Goal: Find specific fact: Find contact information

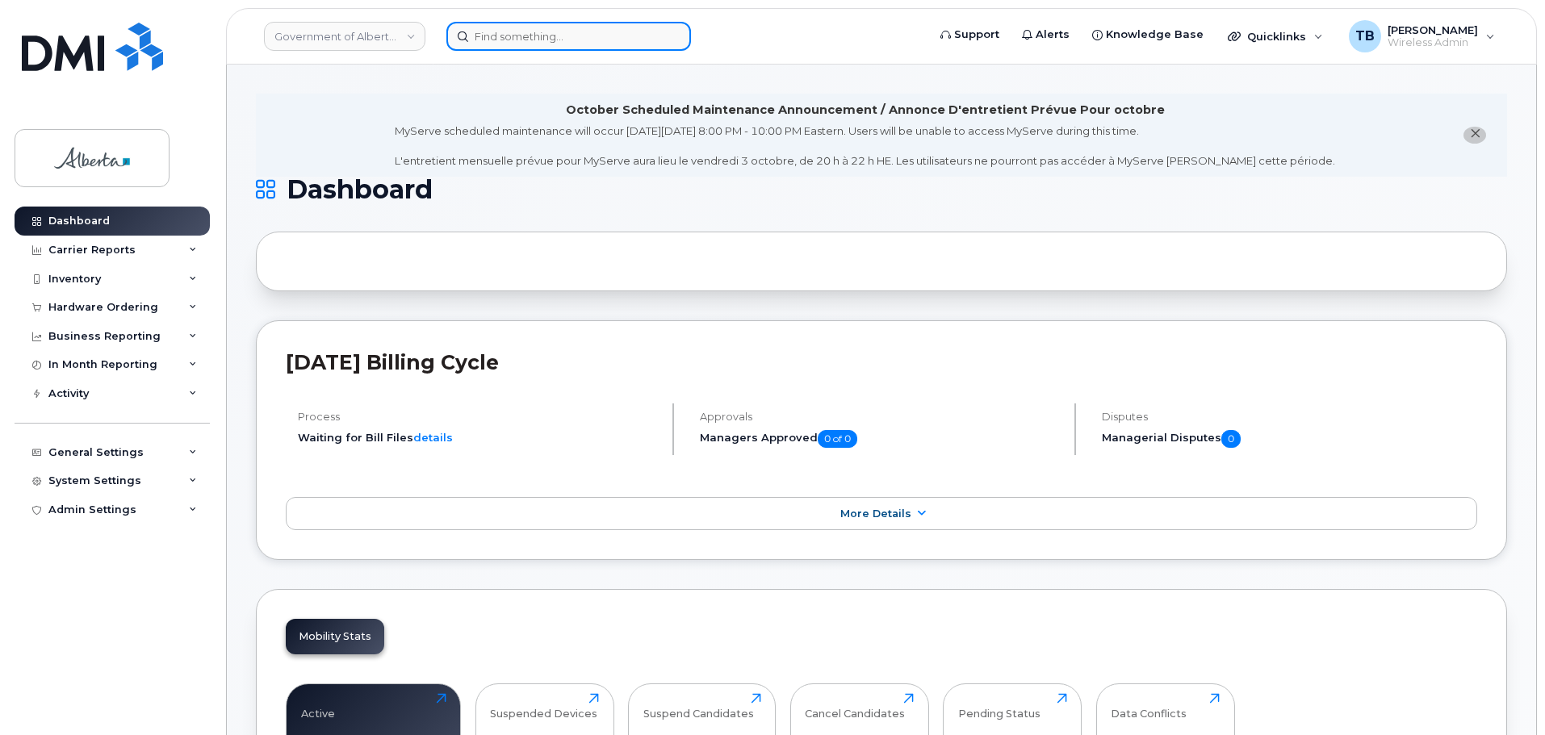
click at [483, 31] on input at bounding box center [568, 36] width 245 height 29
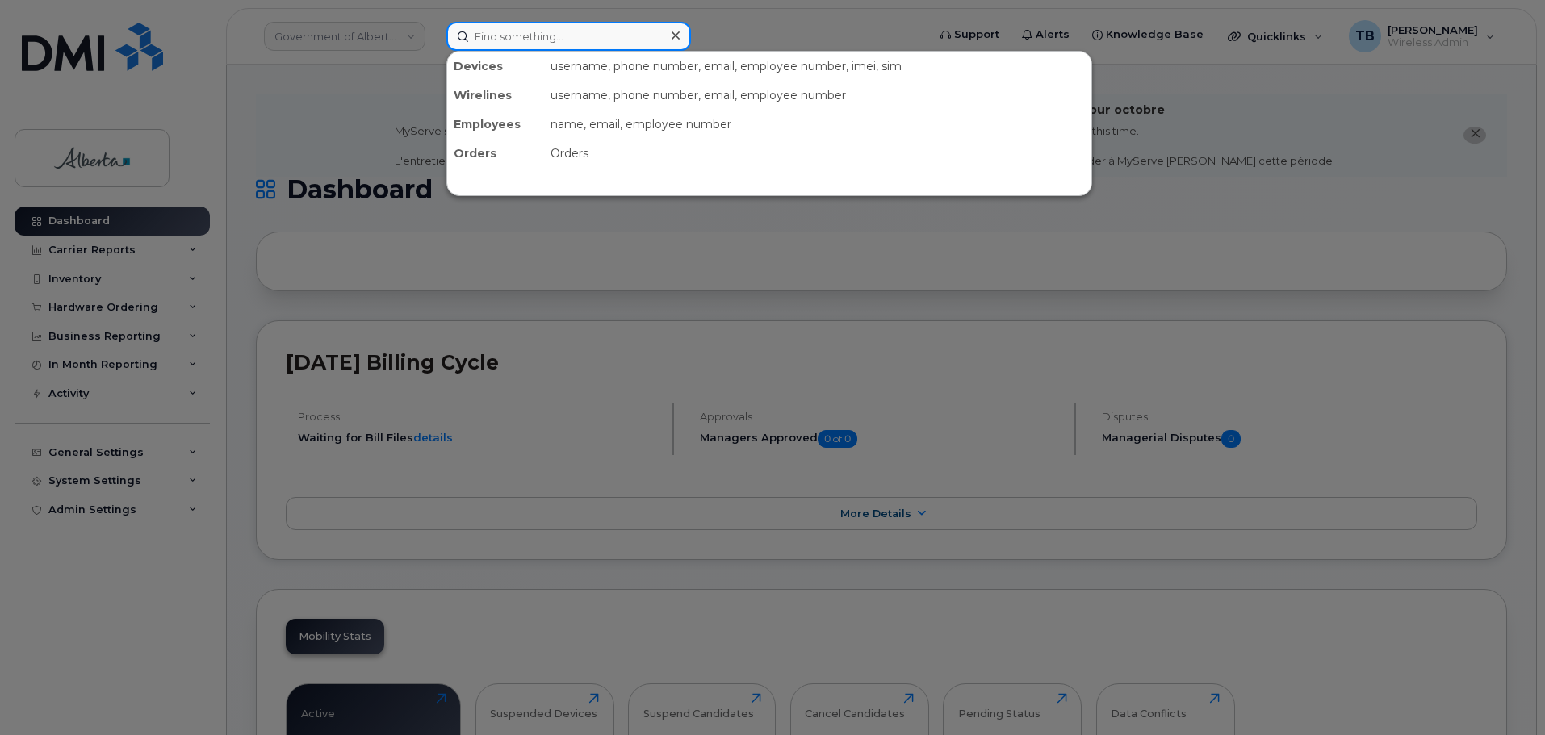
paste input "353243154363302"
type input "353243154363302"
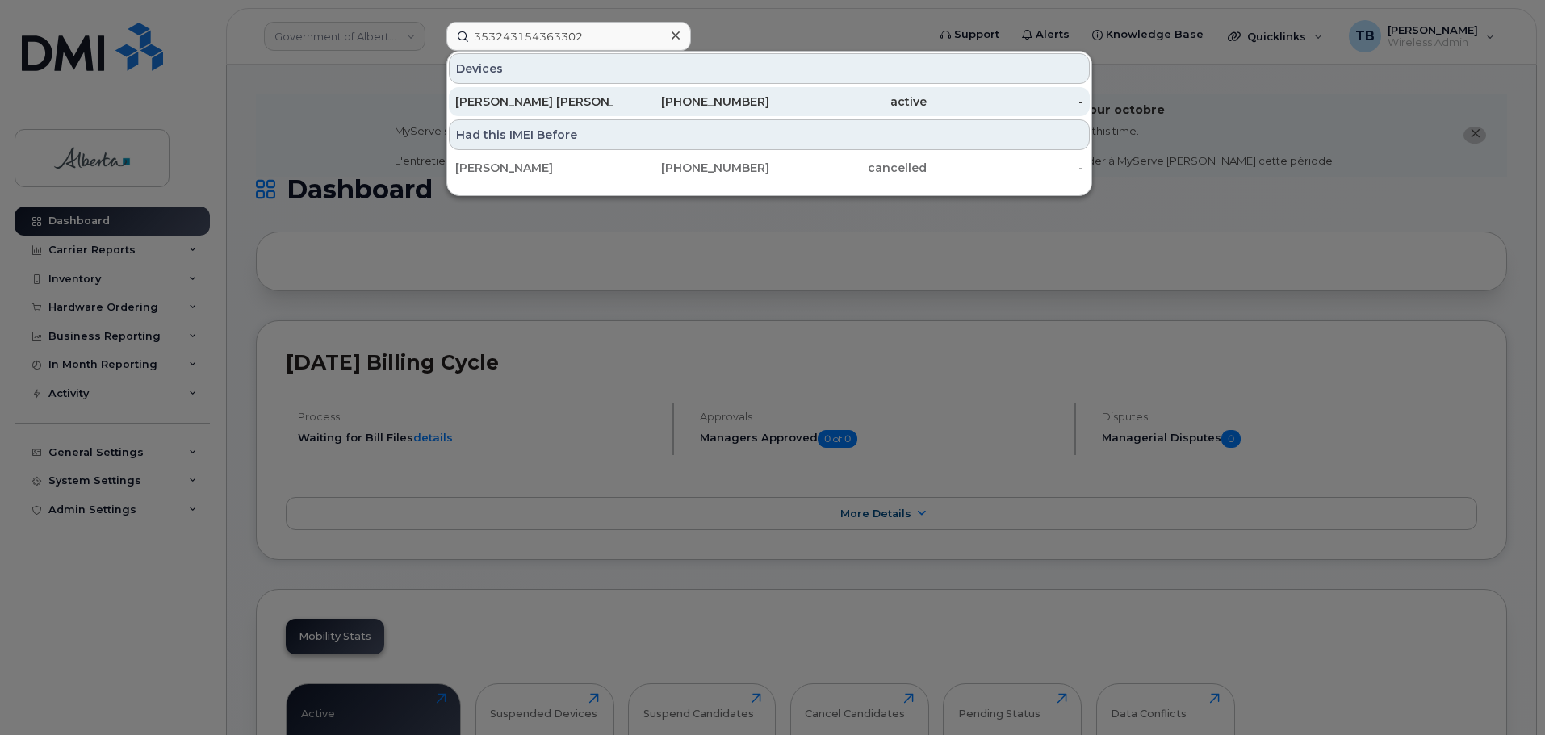
click at [509, 101] on div "[PERSON_NAME] [PERSON_NAME]" at bounding box center [533, 102] width 157 height 16
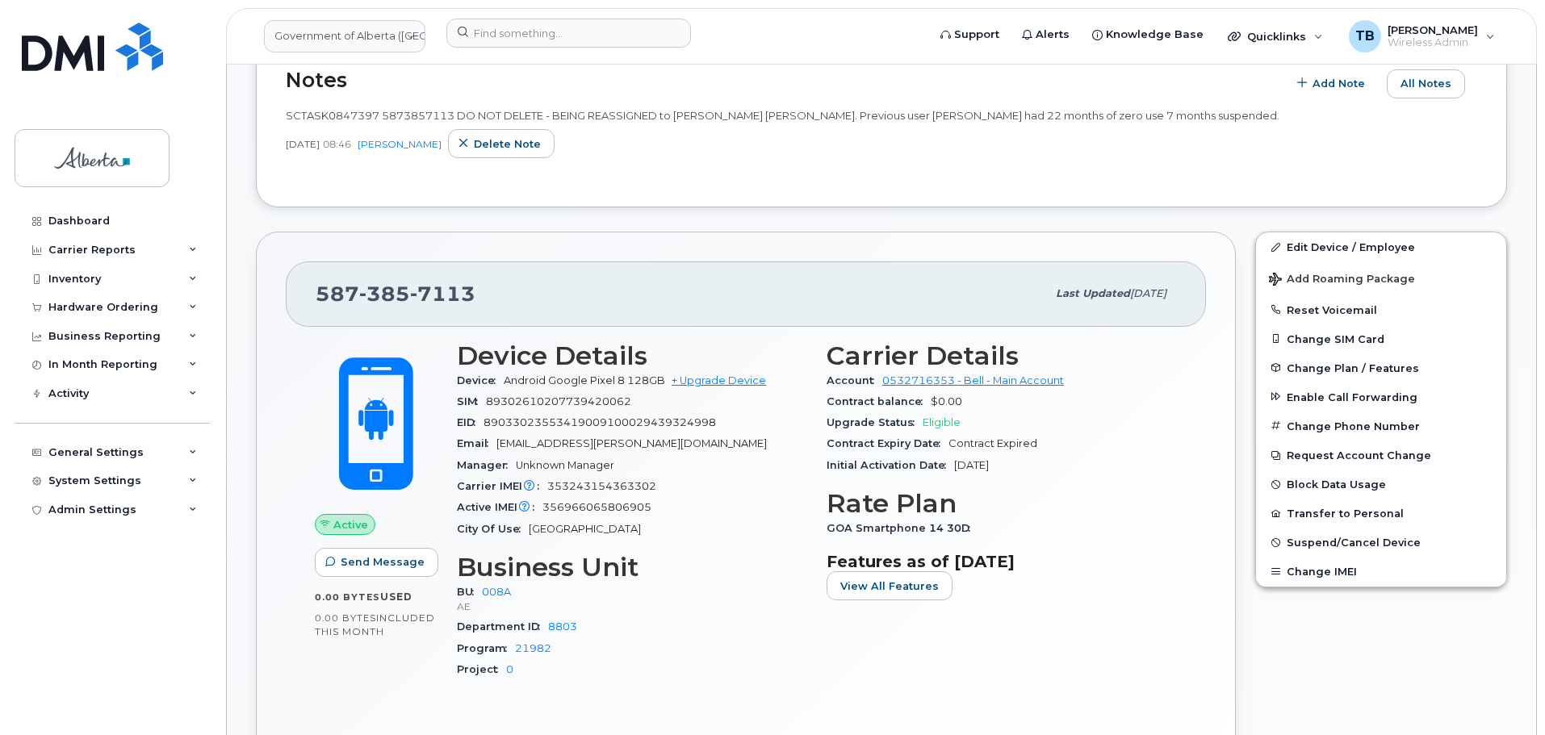
scroll to position [404, 0]
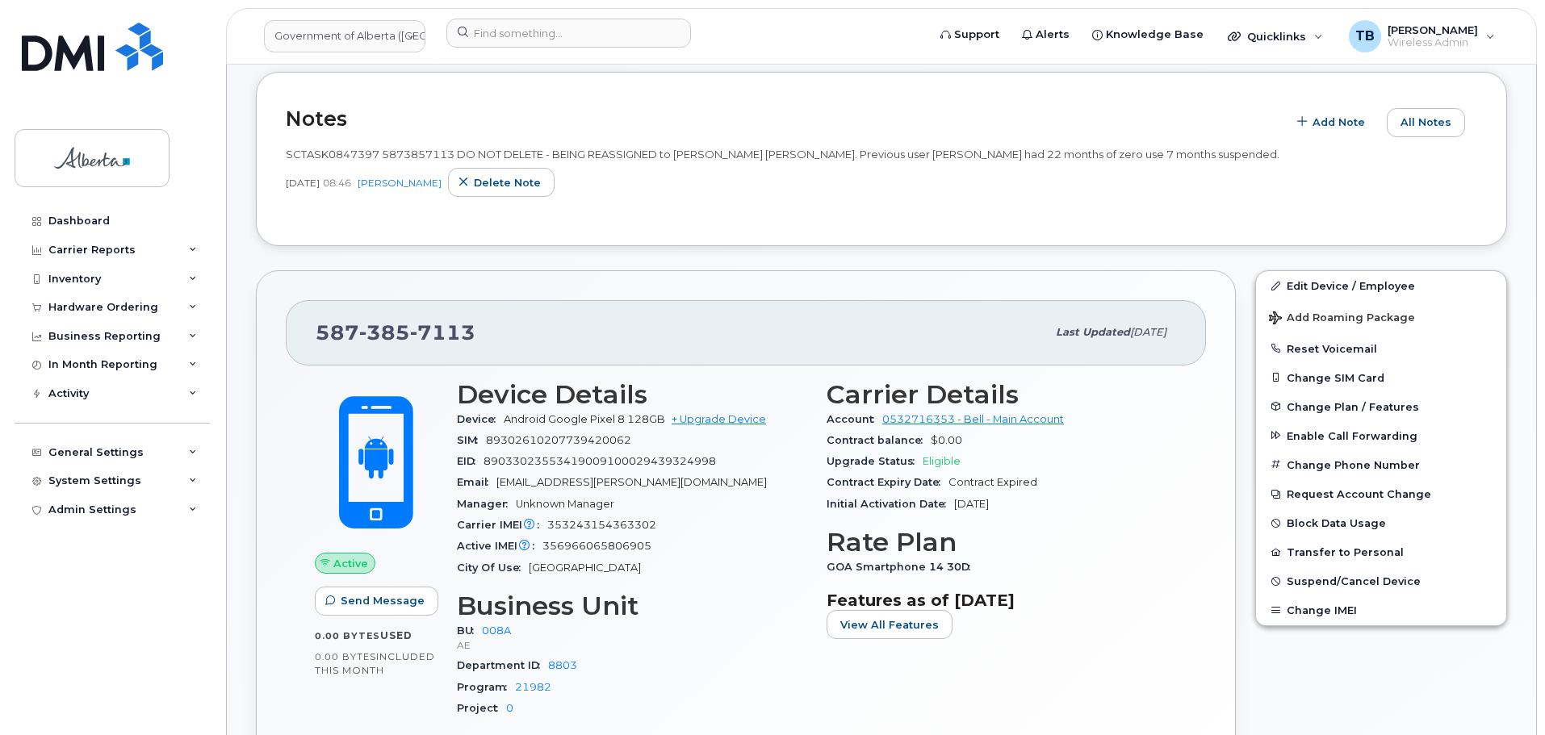
click at [327, 228] on div "Notes Add Note All Notes SCTASK0847397 5873857113 DO NOT DELETE - BEING REASSIG…" at bounding box center [881, 159] width 1251 height 175
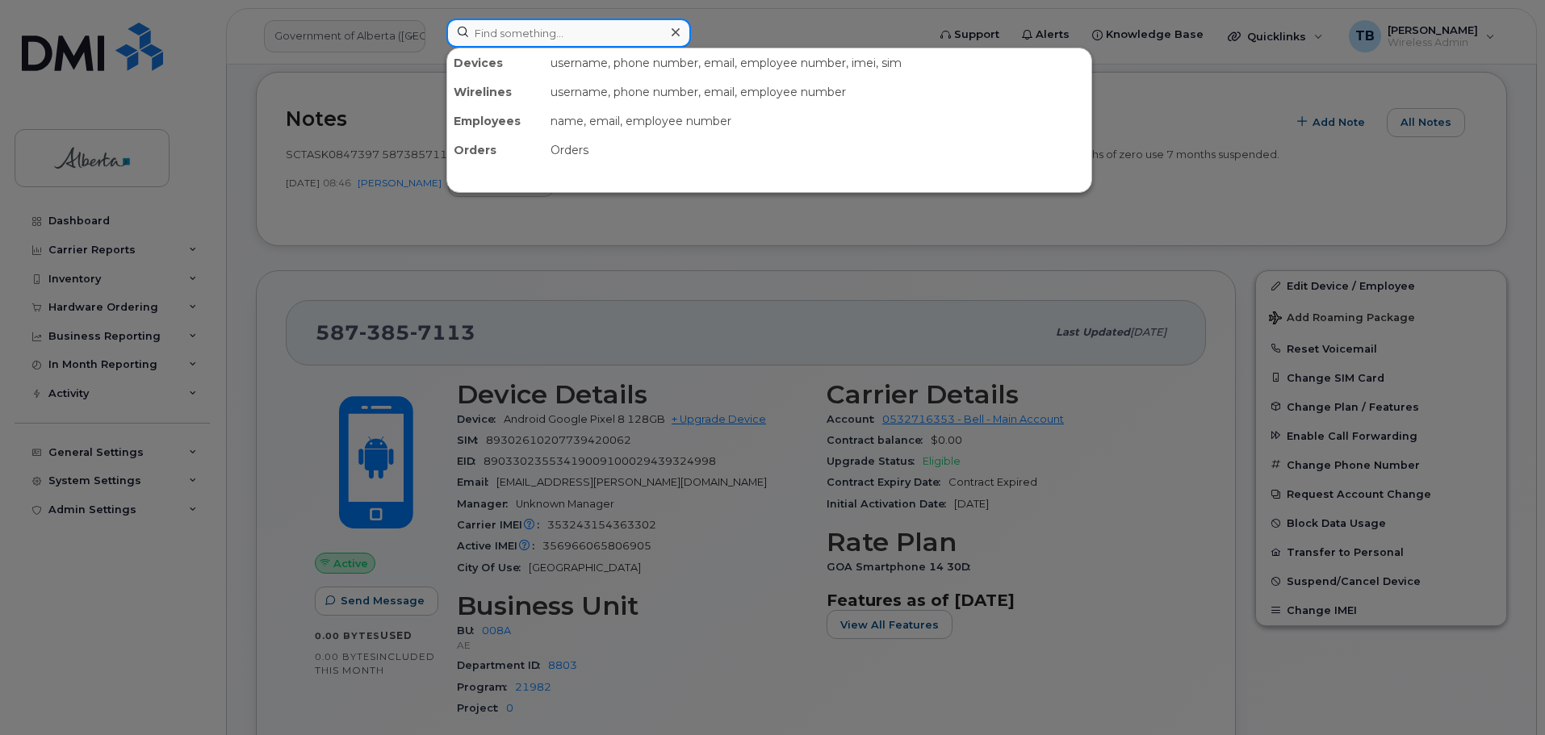
click at [558, 31] on input at bounding box center [568, 33] width 245 height 29
paste input "353243154363302"
type input "353243154363302"
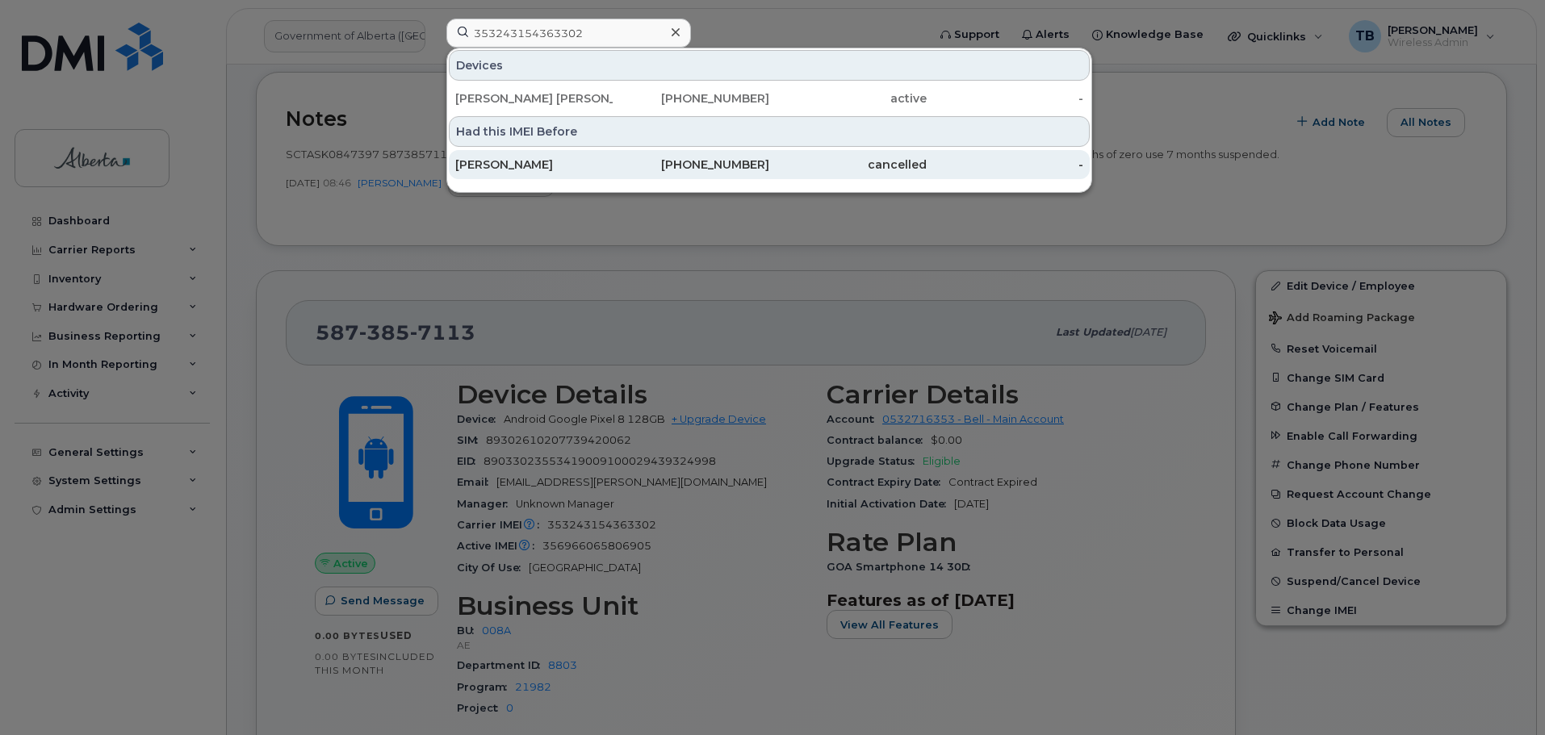
click at [509, 170] on div "[PERSON_NAME]" at bounding box center [533, 165] width 157 height 16
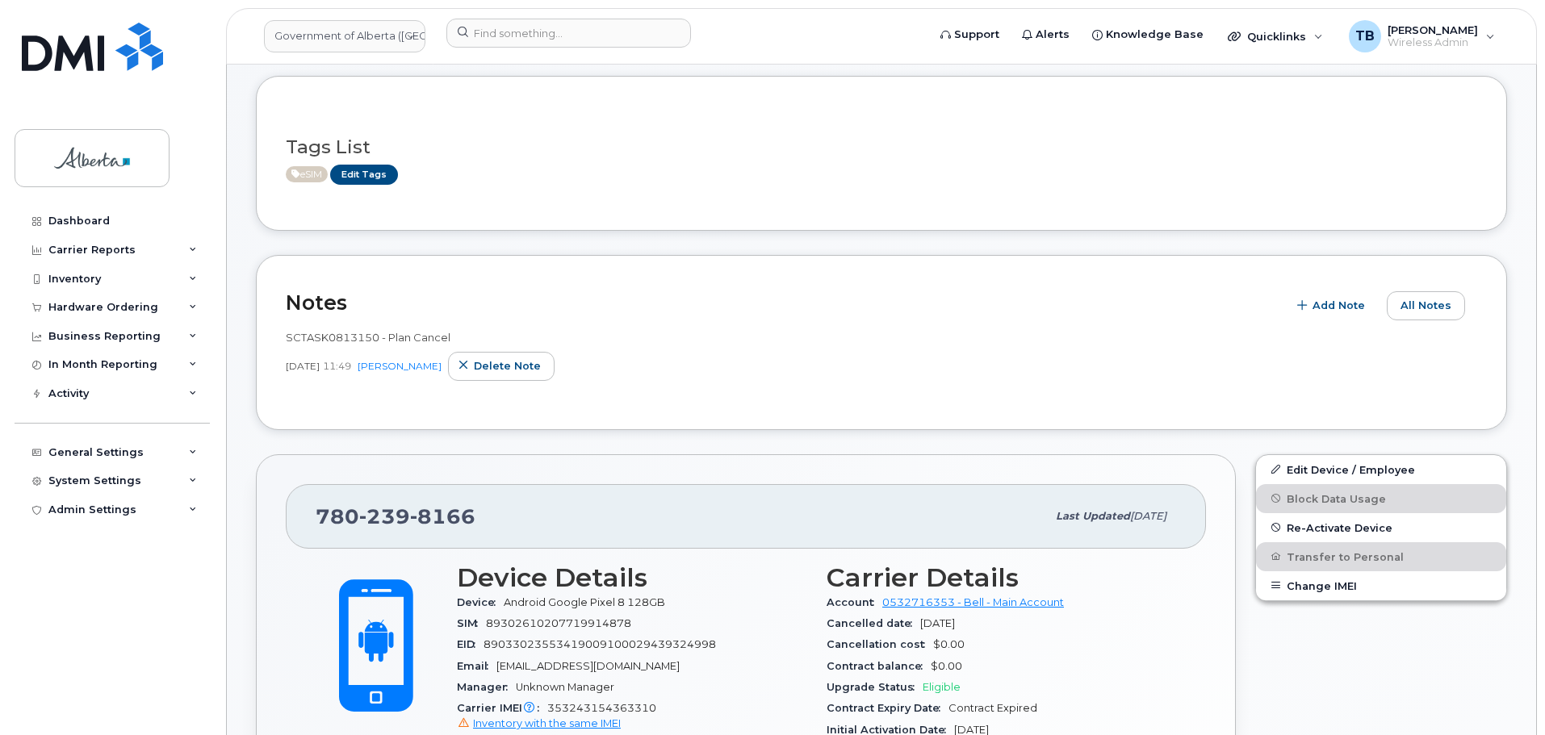
scroll to position [81, 0]
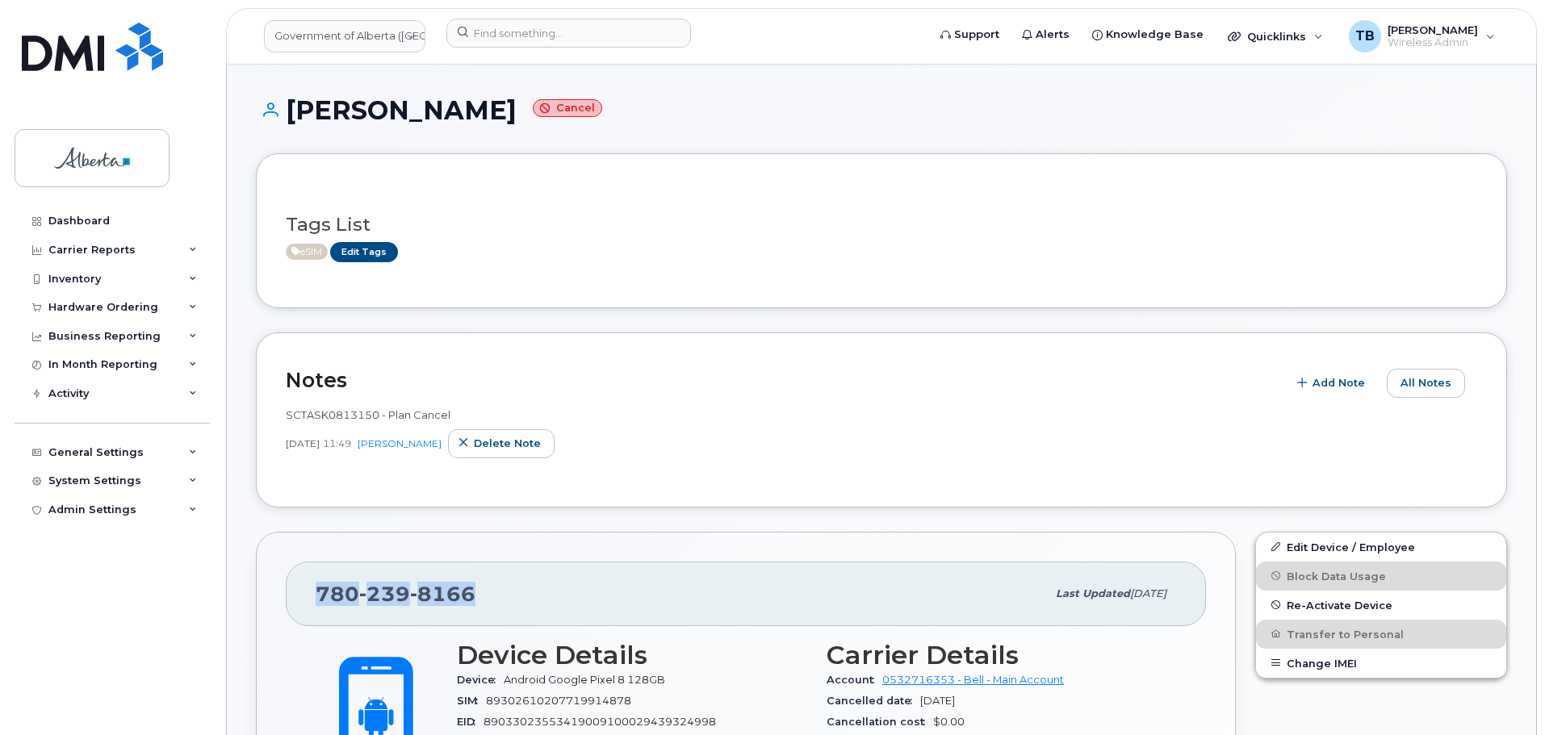
drag, startPoint x: 490, startPoint y: 596, endPoint x: 224, endPoint y: 585, distance: 265.8
copy span "780 239 8166"
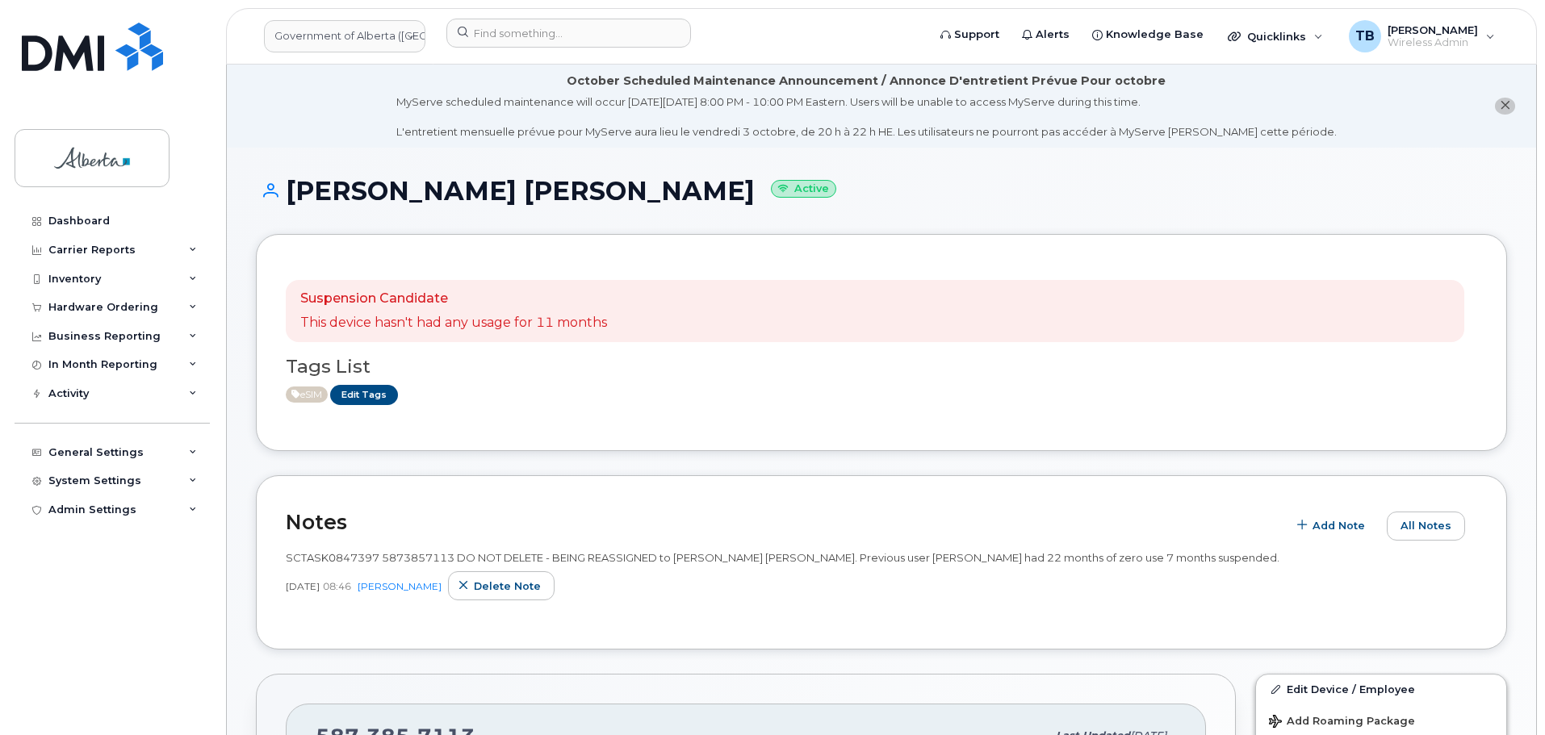
scroll to position [242, 0]
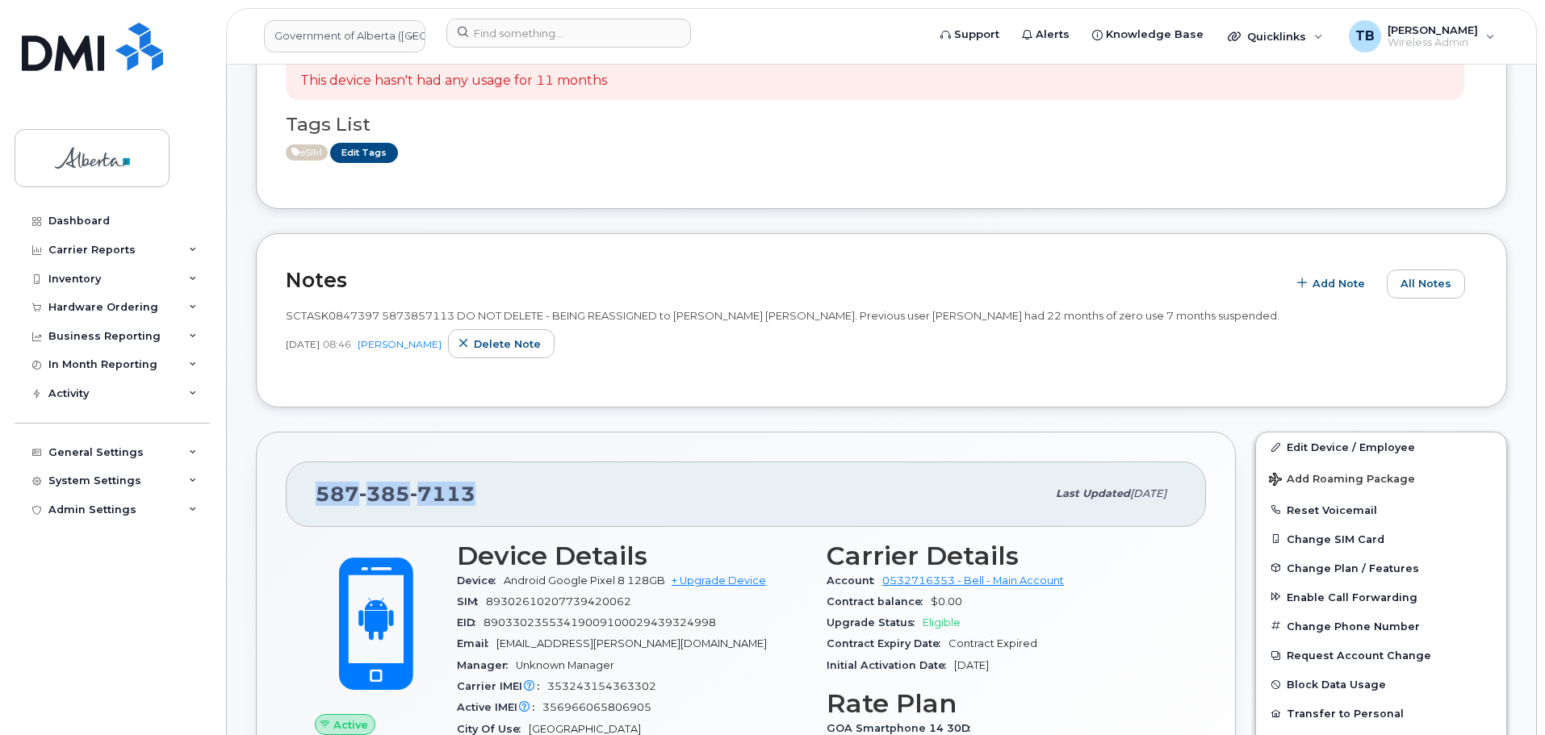
drag, startPoint x: 471, startPoint y: 496, endPoint x: 352, endPoint y: 496, distance: 118.7
click at [287, 494] on div "587 385 7113 Last updated Sep 17, 2025" at bounding box center [746, 494] width 920 height 65
copy span "587 385 7113"
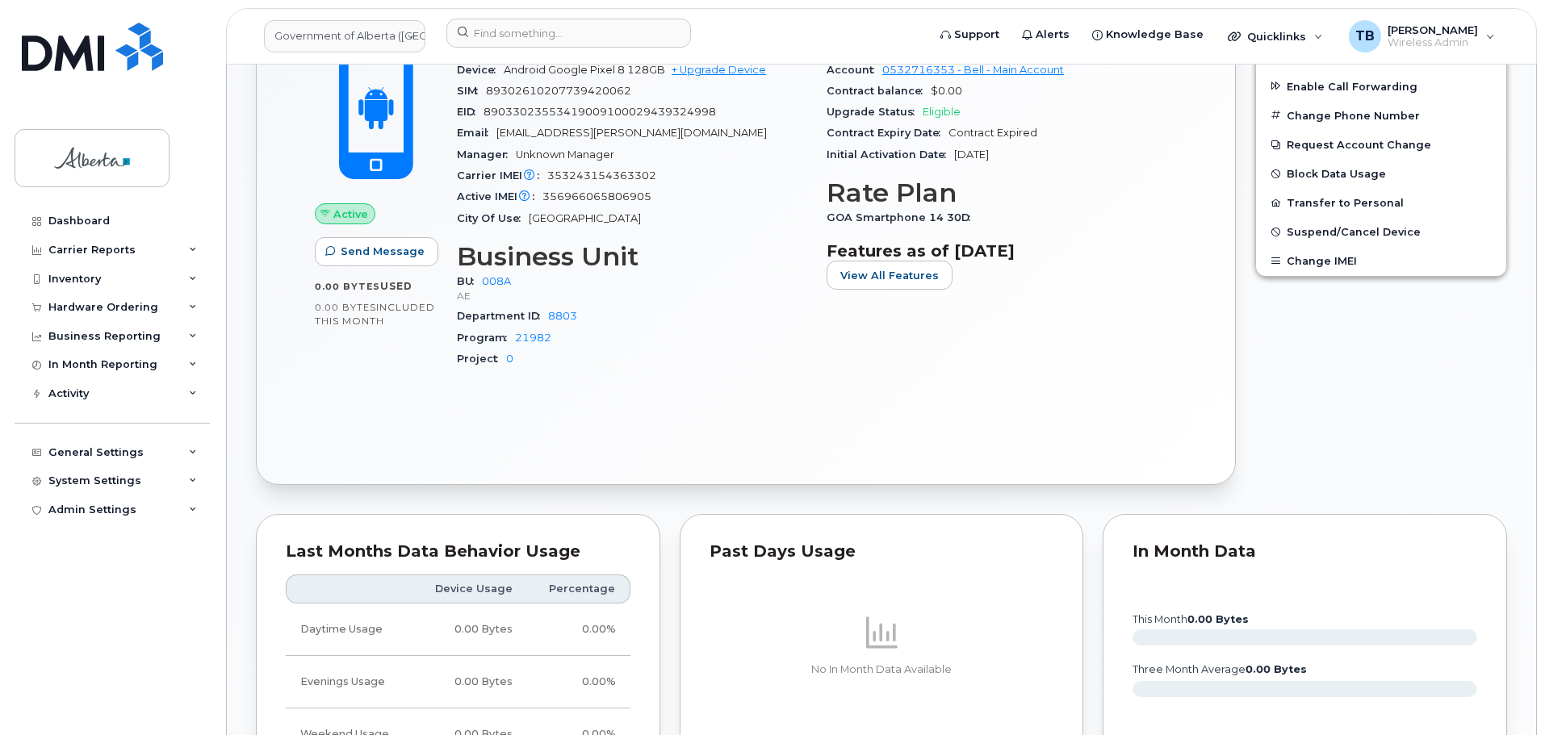
scroll to position [646, 0]
